Goal: Information Seeking & Learning: Learn about a topic

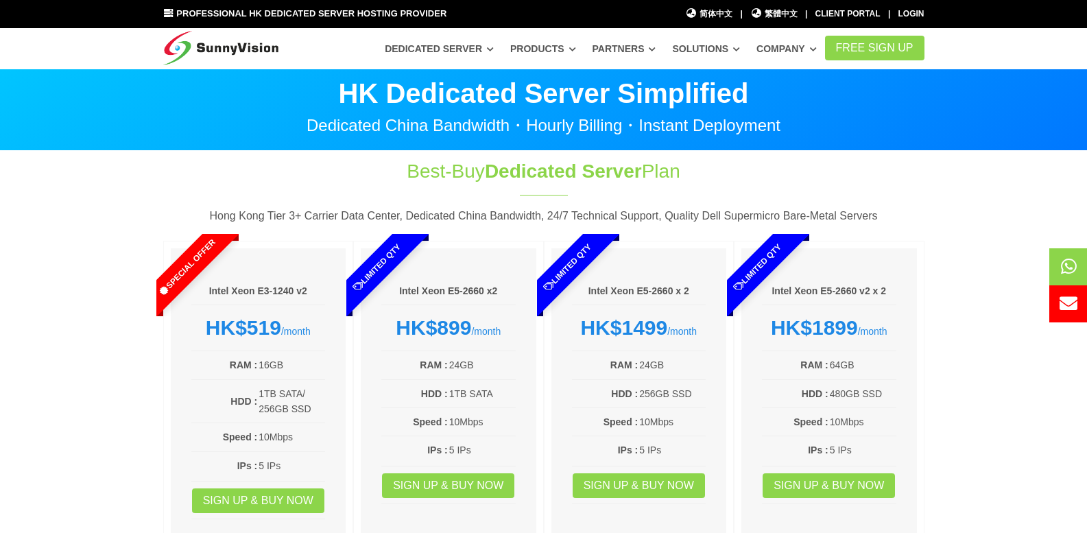
click at [0, 314] on section "Best-Buy Dedicated Server Plan Hong Kong Tier 3+ Carrier Data Center, Dedicated…" at bounding box center [543, 369] width 1087 height 437
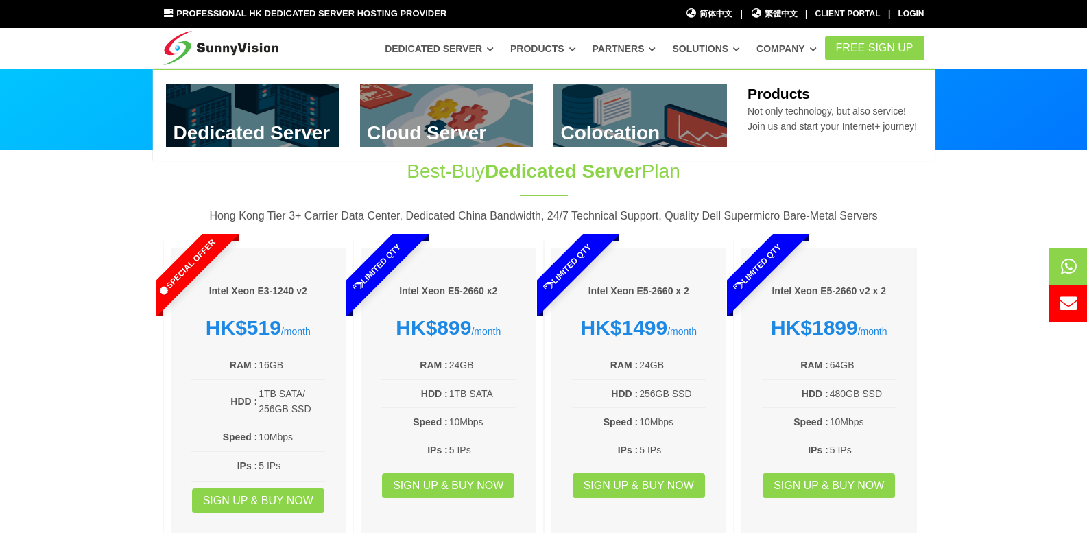
click at [558, 56] on link "Products" at bounding box center [543, 48] width 66 height 25
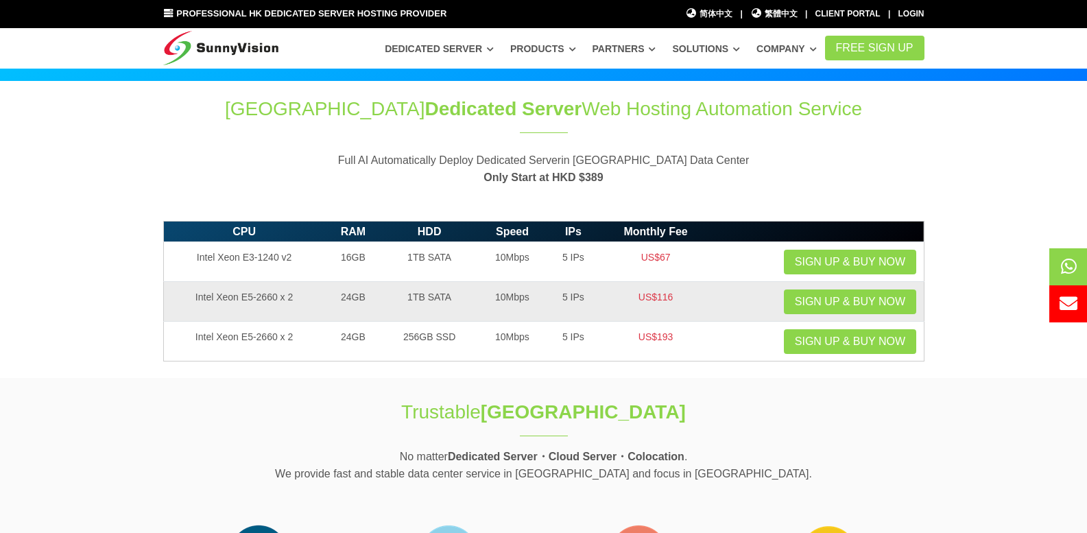
scroll to position [69, 0]
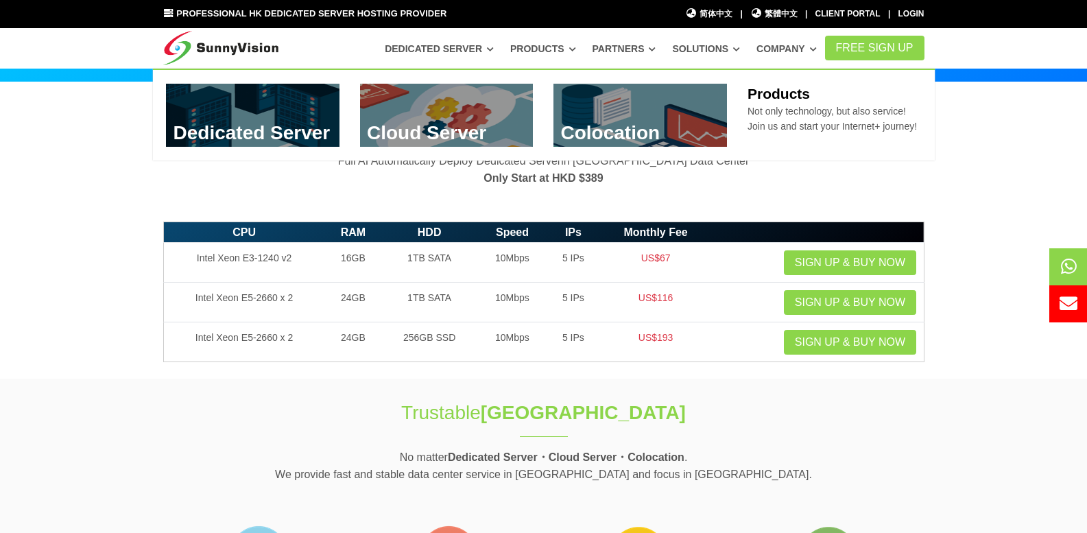
click at [450, 126] on link at bounding box center [446, 115] width 173 height 63
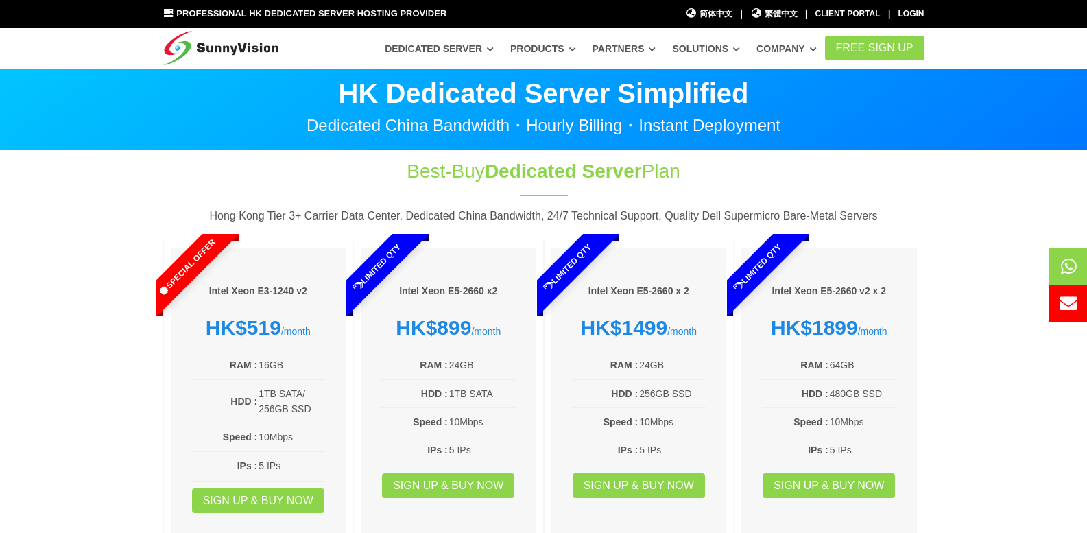
click at [5, 273] on section "Best-Buy Dedicated Server Plan Hong Kong Tier 3+ Carrier Data Center, Dedicated…" at bounding box center [543, 369] width 1087 height 437
click at [175, 14] on div "Professional HK Dedicated Server Hosting Provider" at bounding box center [305, 14] width 304 height 14
click at [166, 13] on icon at bounding box center [168, 13] width 11 height 9
